Goal: Task Accomplishment & Management: Manage account settings

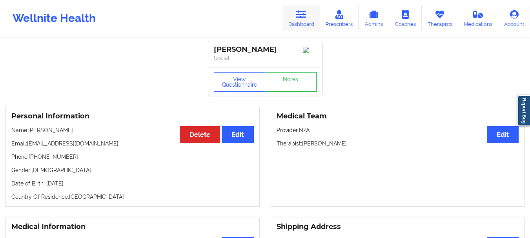
click at [302, 9] on link "Dashboard" at bounding box center [302, 18] width 38 height 26
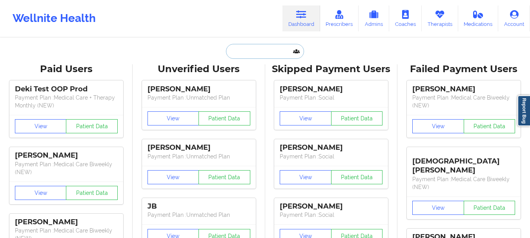
click at [250, 54] on input "text" at bounding box center [265, 51] width 78 height 15
paste input "[EMAIL_ADDRESS][DOMAIN_NAME]"
type input "[EMAIL_ADDRESS][DOMAIN_NAME]"
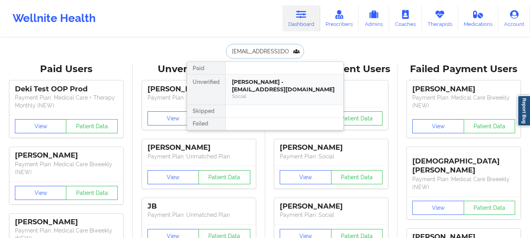
click at [265, 84] on div "Kingston Kennedy - tashinajolie@yahoo.com" at bounding box center [284, 86] width 105 height 15
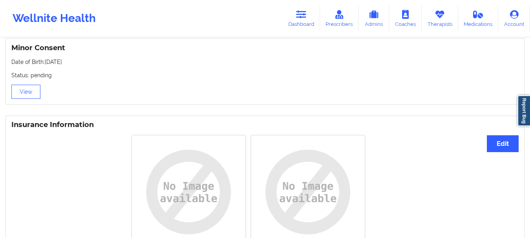
scroll to position [584, 0]
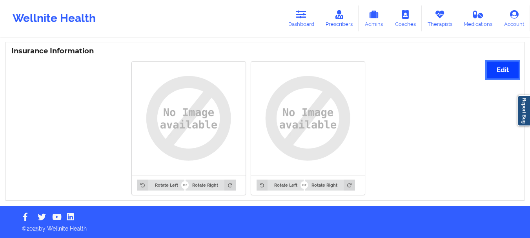
click at [508, 73] on button "Edit" at bounding box center [503, 70] width 32 height 17
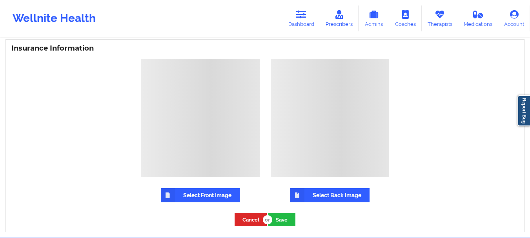
click at [218, 198] on label "Select Front Image" at bounding box center [200, 195] width 79 height 14
click at [0, 0] on input "Select Front Image" at bounding box center [0, 0] width 0 height 0
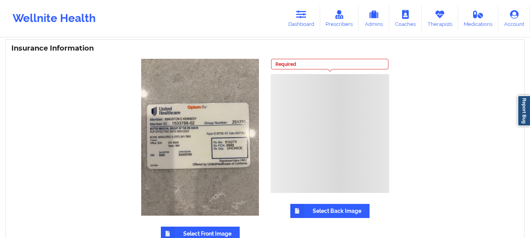
click at [338, 193] on div at bounding box center [330, 133] width 119 height 119
click at [347, 210] on label "Select Back Image" at bounding box center [330, 211] width 79 height 14
click at [0, 0] on input "Select Back Image" at bounding box center [0, 0] width 0 height 0
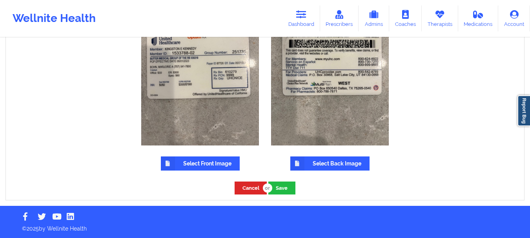
scroll to position [657, 0]
click at [286, 187] on button "Save" at bounding box center [282, 188] width 27 height 13
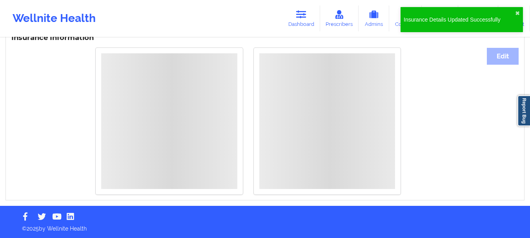
scroll to position [618, 0]
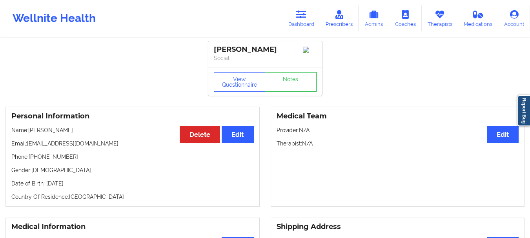
drag, startPoint x: 285, startPoint y: 52, endPoint x: 216, endPoint y: 49, distance: 69.2
click at [216, 49] on div "[PERSON_NAME]" at bounding box center [265, 49] width 103 height 9
copy div "[PERSON_NAME]"
click at [301, 19] on link "Dashboard" at bounding box center [302, 18] width 38 height 26
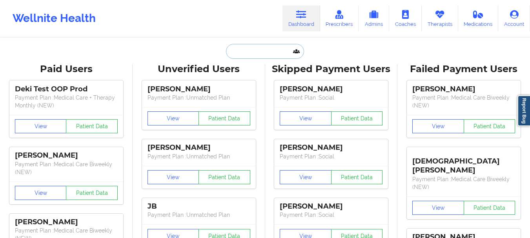
click at [260, 51] on input "text" at bounding box center [265, 51] width 78 height 15
paste input "[PERSON_NAME] abi saab"
type input "[PERSON_NAME] abi saab"
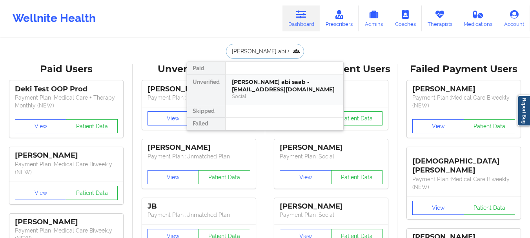
click at [253, 86] on div "[PERSON_NAME] abi saab - [EMAIL_ADDRESS][DOMAIN_NAME]" at bounding box center [284, 86] width 105 height 15
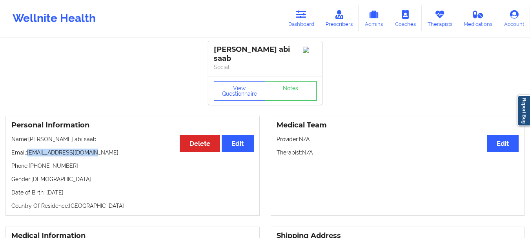
drag, startPoint x: 27, startPoint y: 146, endPoint x: 88, endPoint y: 147, distance: 61.3
click at [88, 149] on p "Email: [EMAIL_ADDRESS][DOMAIN_NAME]" at bounding box center [132, 153] width 243 height 8
